Goal: Check status: Check status

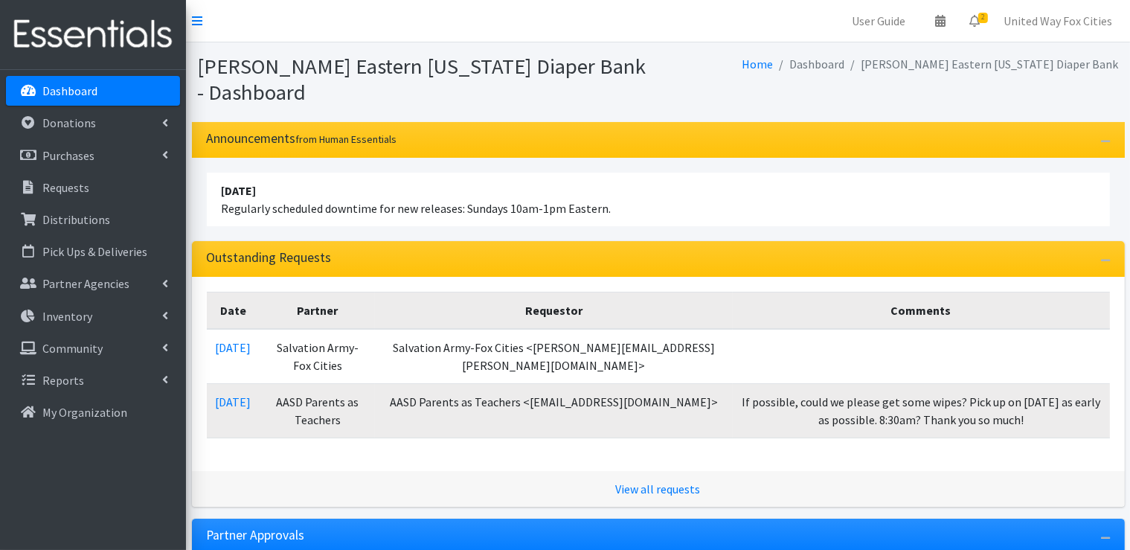
click at [75, 90] on p "Dashboard" at bounding box center [69, 90] width 55 height 15
click at [946, 24] on icon at bounding box center [940, 21] width 10 height 12
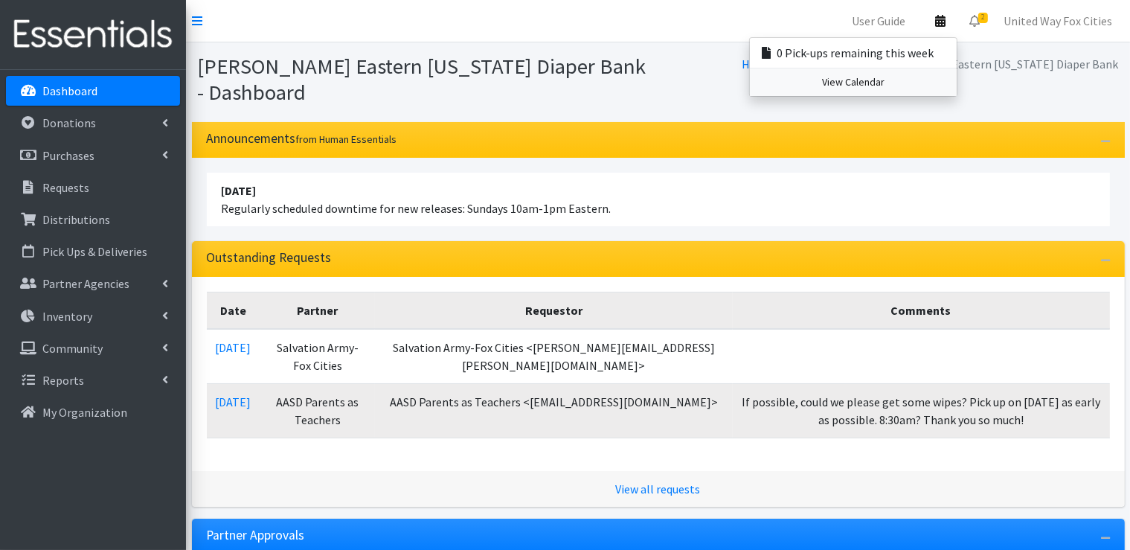
click at [867, 86] on link "View Calendar" at bounding box center [853, 82] width 207 height 28
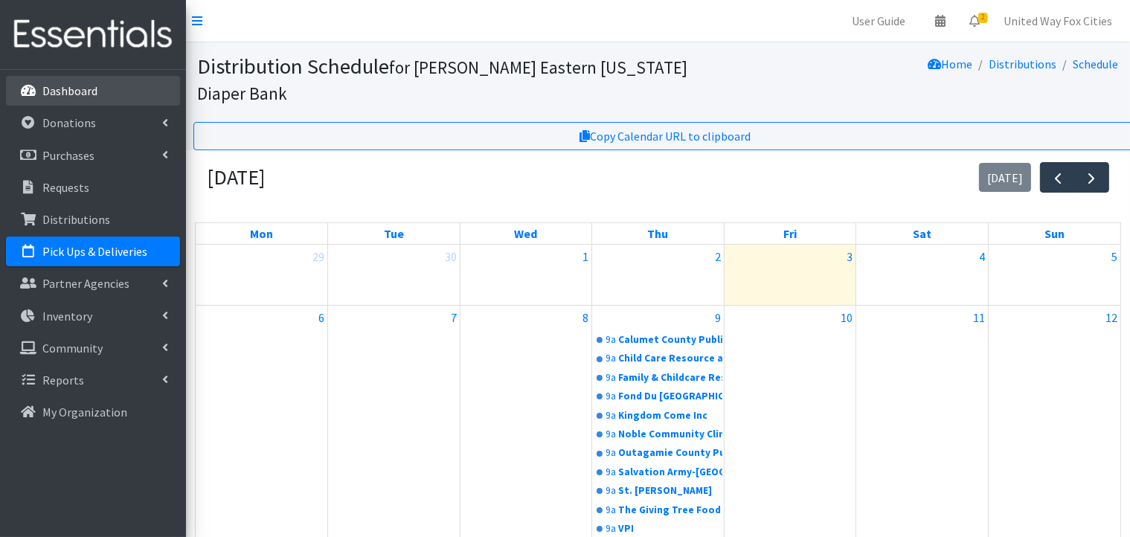
click at [85, 91] on p "Dashboard" at bounding box center [69, 90] width 55 height 15
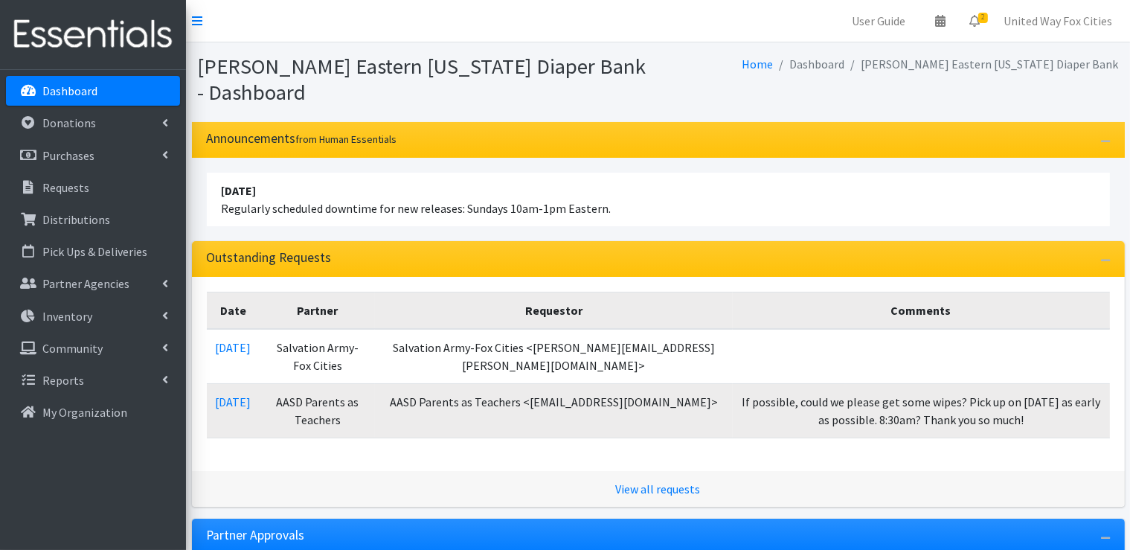
click at [73, 95] on p "Dashboard" at bounding box center [69, 90] width 55 height 15
click at [708, 83] on div "Home Dashboard Kimberly-Clark Eastern Wisconsin Diaper Bank" at bounding box center [891, 79] width 467 height 51
click at [57, 96] on p "Dashboard" at bounding box center [69, 90] width 55 height 15
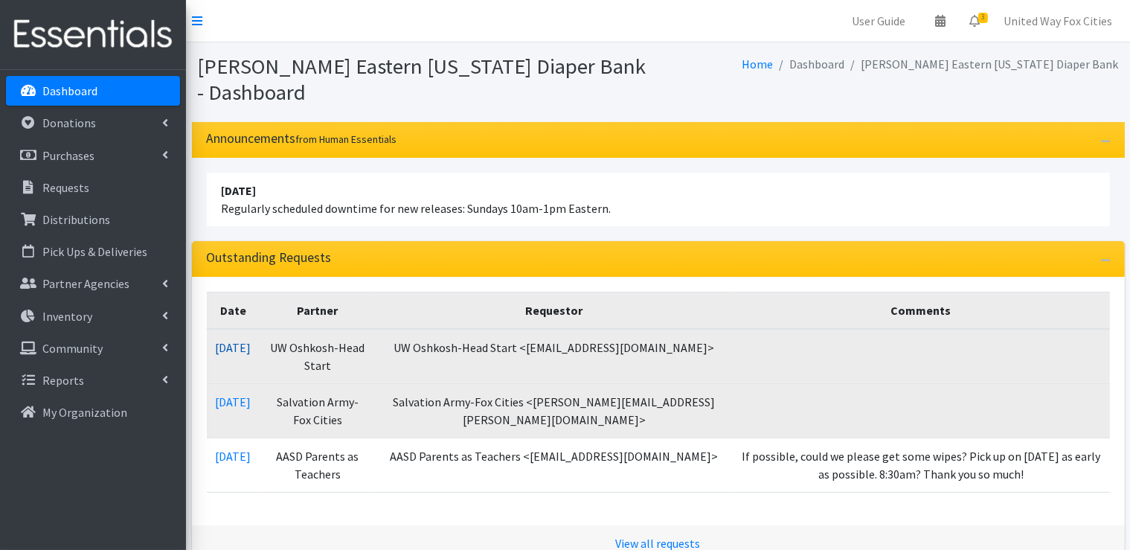
click at [251, 350] on link "10/03/2025" at bounding box center [234, 347] width 36 height 15
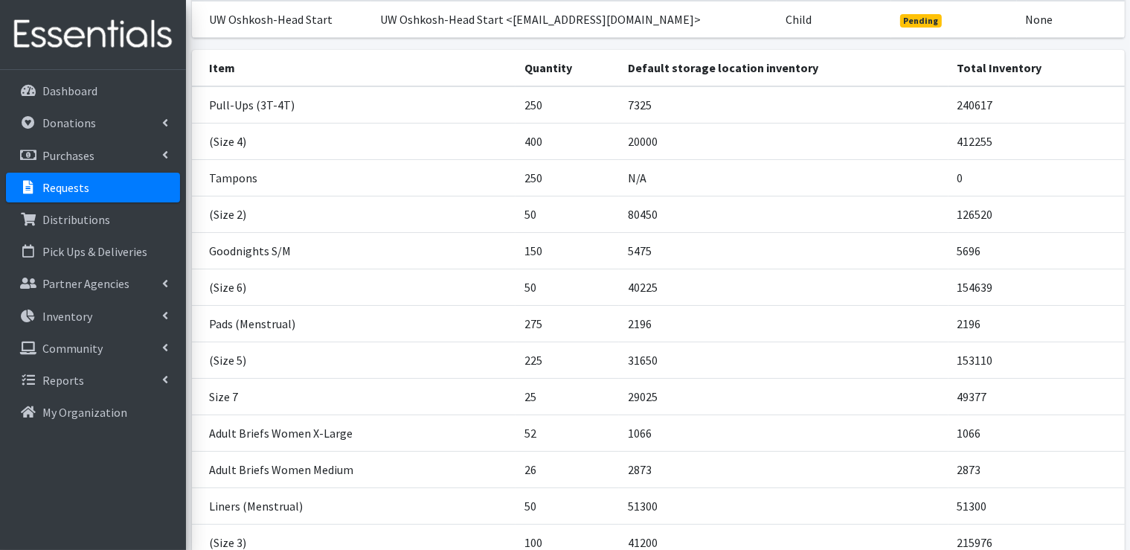
scroll to position [149, 0]
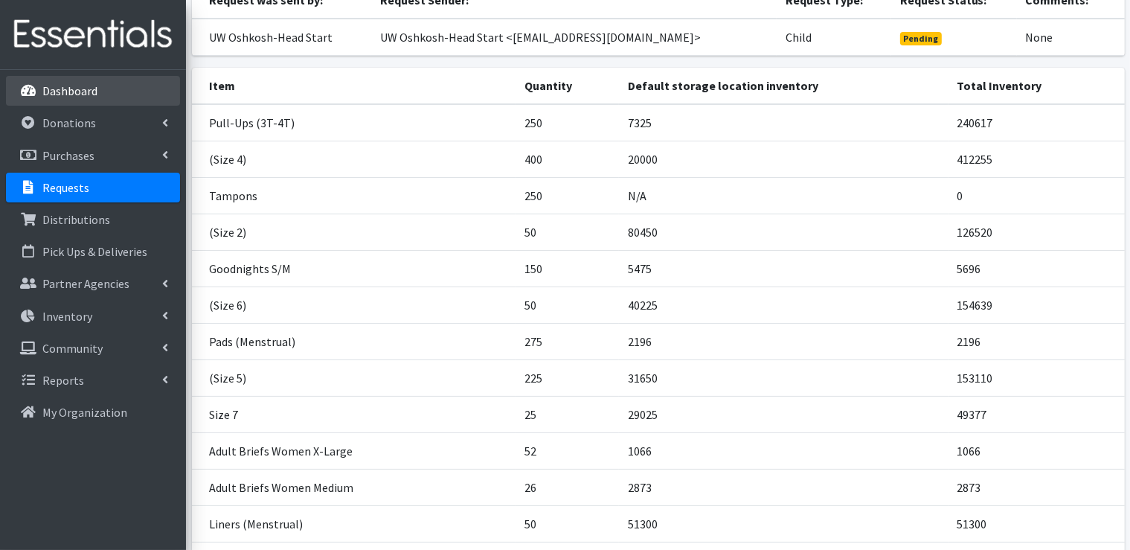
click at [60, 86] on p "Dashboard" at bounding box center [69, 90] width 55 height 15
